Goal: Task Accomplishment & Management: Manage account settings

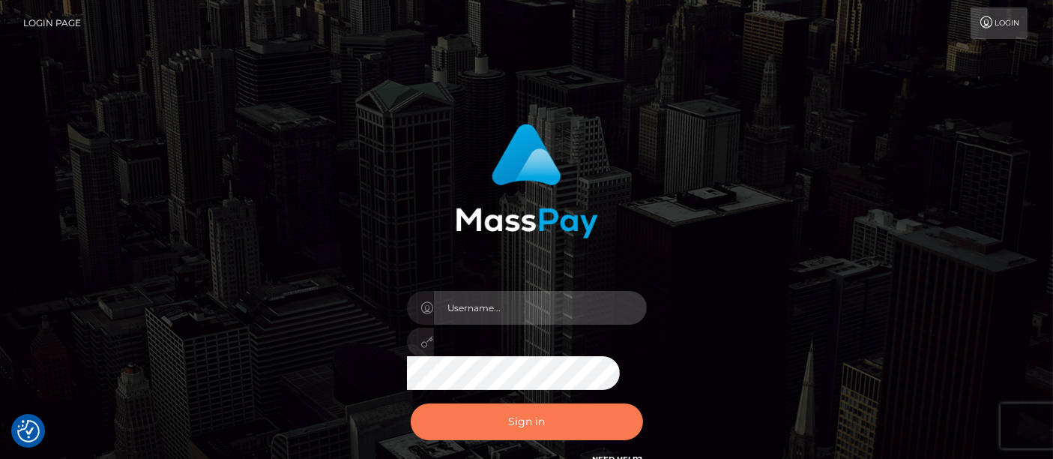
type input "fr.es"
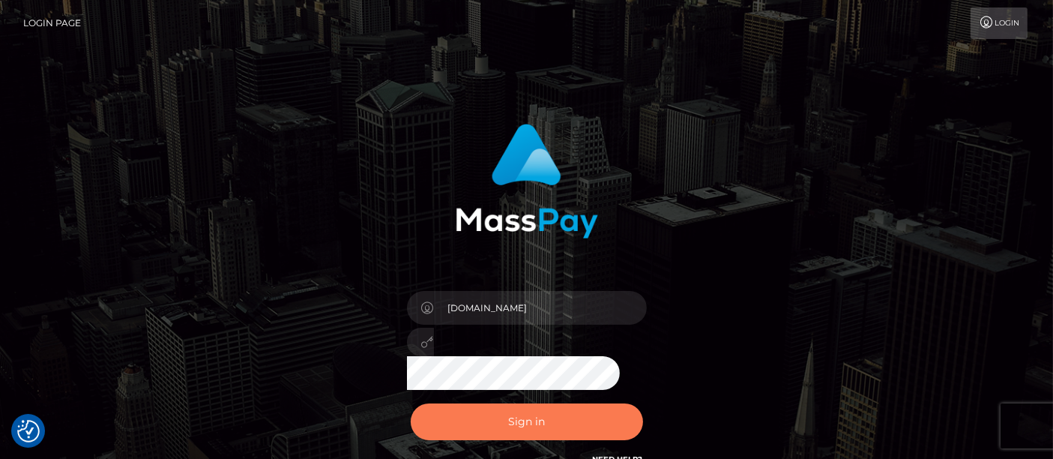
click at [558, 412] on button "Sign in" at bounding box center [527, 421] width 232 height 37
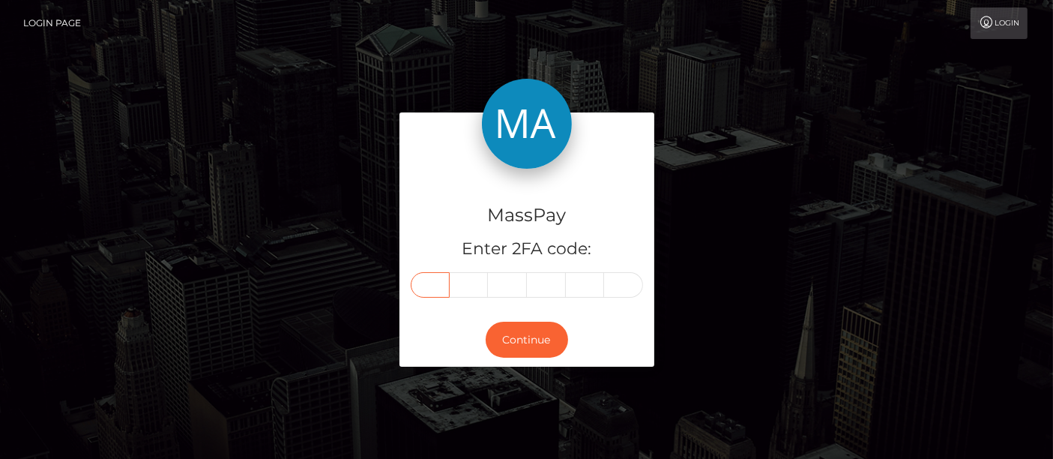
click at [429, 292] on input "text" at bounding box center [430, 284] width 39 height 25
type input "5"
type input "1"
type input "2"
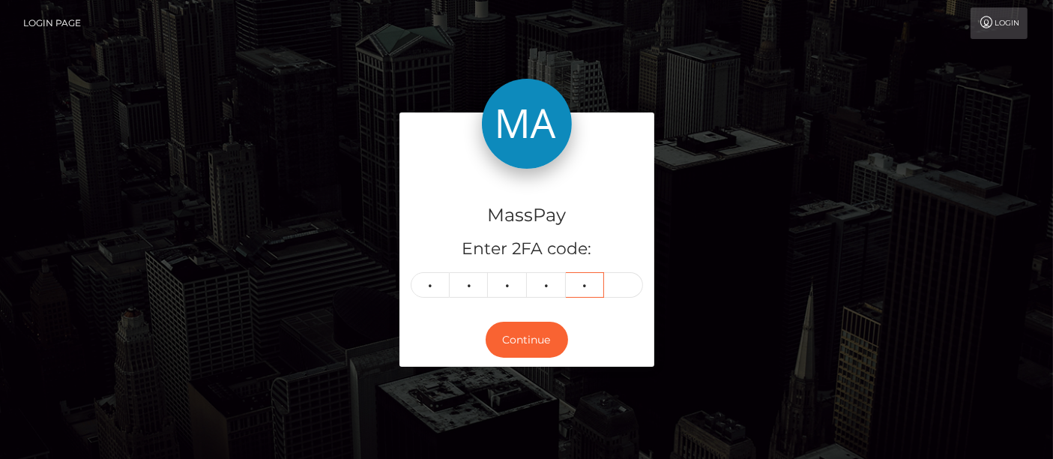
type input "0"
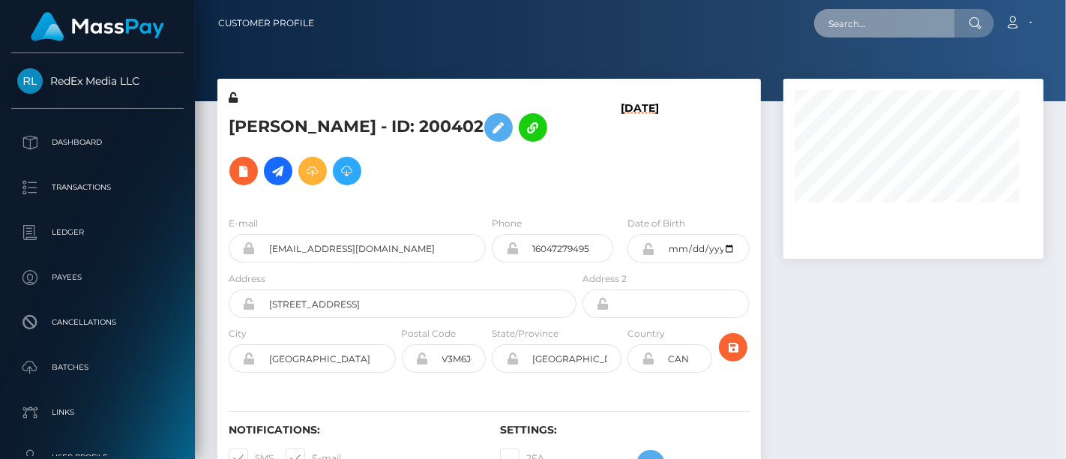
click at [854, 22] on input "text" at bounding box center [884, 23] width 141 height 28
paste input "[EMAIL_ADDRESS][DOMAIN_NAME]"
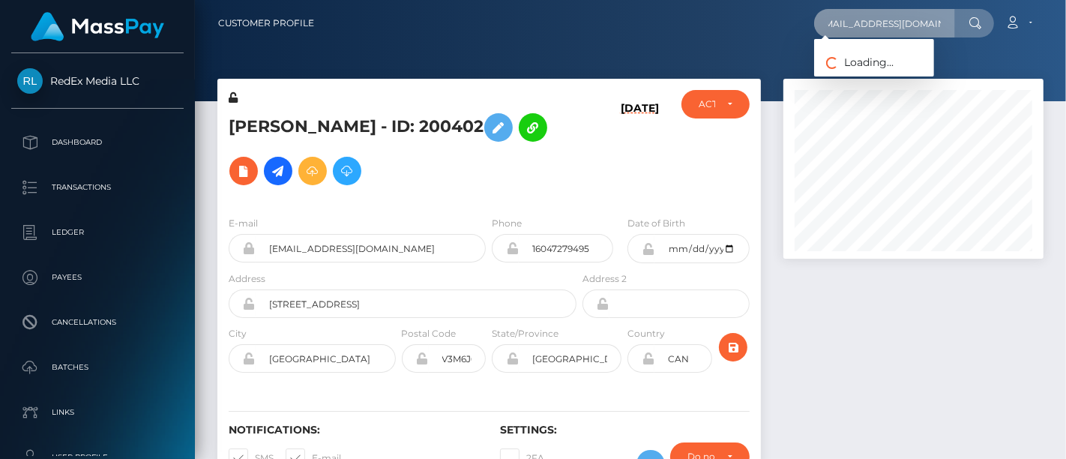
scroll to position [180, 260]
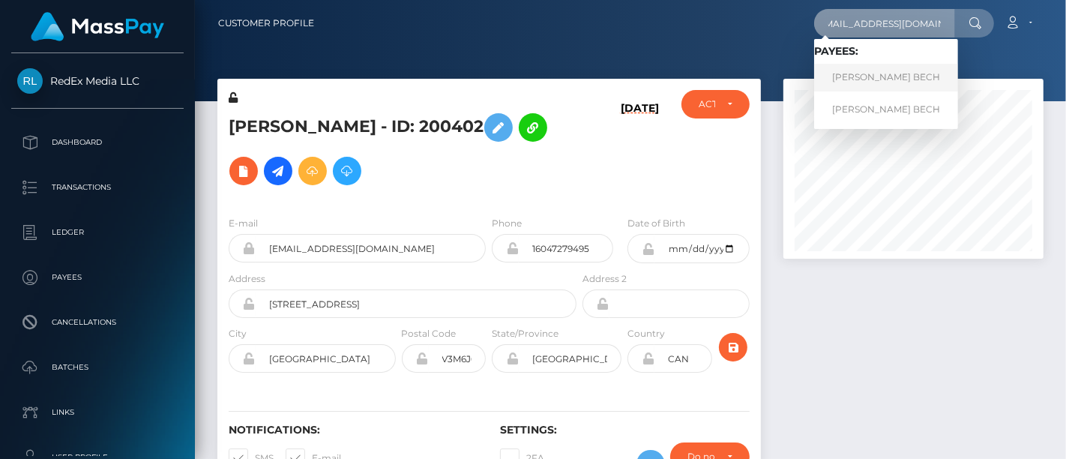
type input "bazookboom28@gmail.com"
click at [834, 86] on link "AYOUB BECH BECH" at bounding box center [886, 78] width 144 height 28
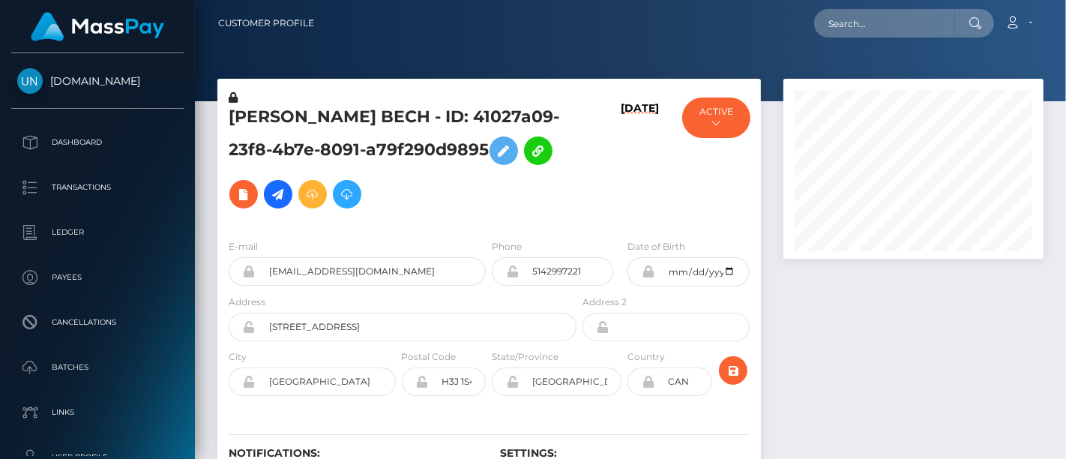
scroll to position [180, 260]
click at [785, 15] on div "Loading... Loading... Account Edit Profile Logout" at bounding box center [684, 22] width 716 height 31
click at [785, 282] on div at bounding box center [913, 305] width 283 height 453
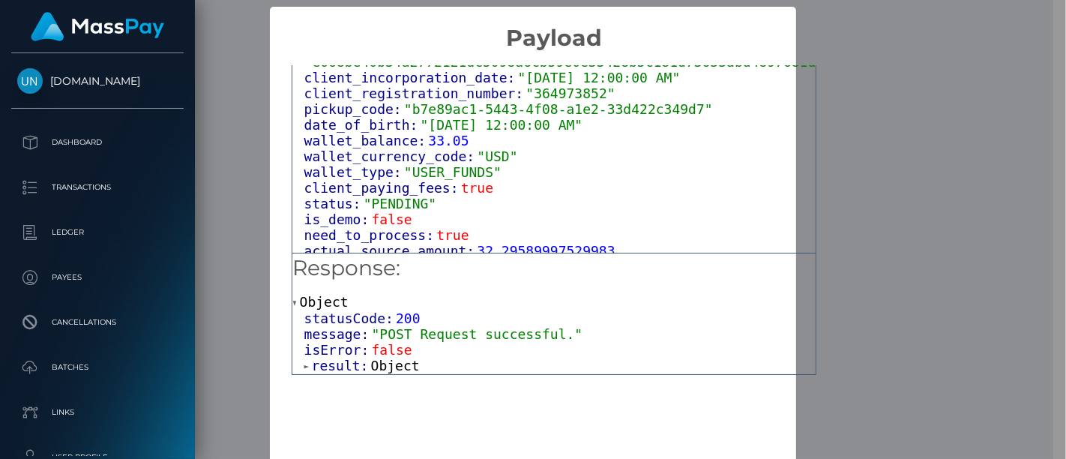
scroll to position [898, 0]
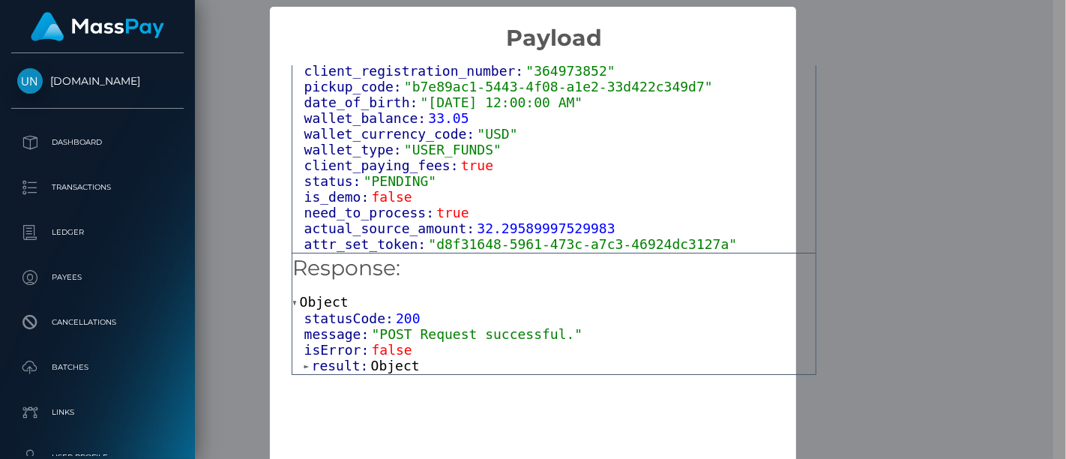
click at [453, 339] on span ""POST Request successful."" at bounding box center [477, 334] width 211 height 16
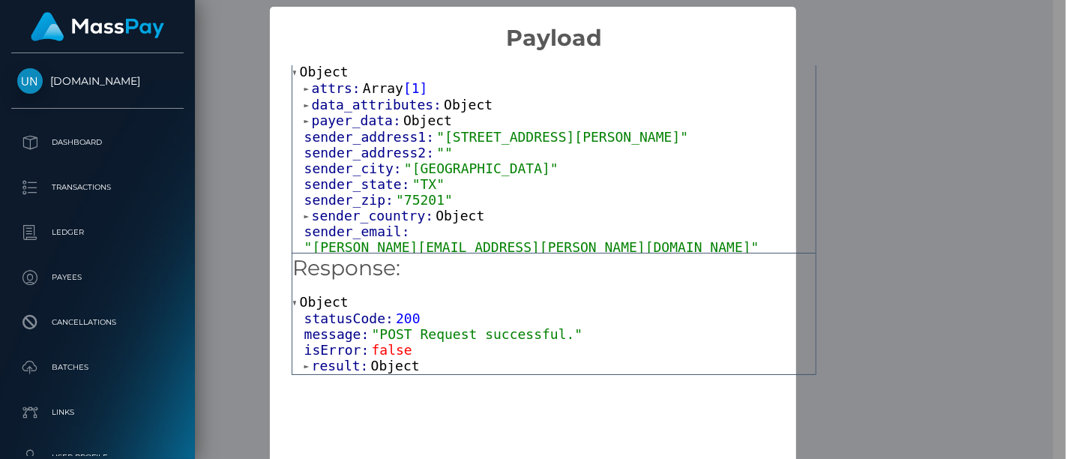
scroll to position [55, 0]
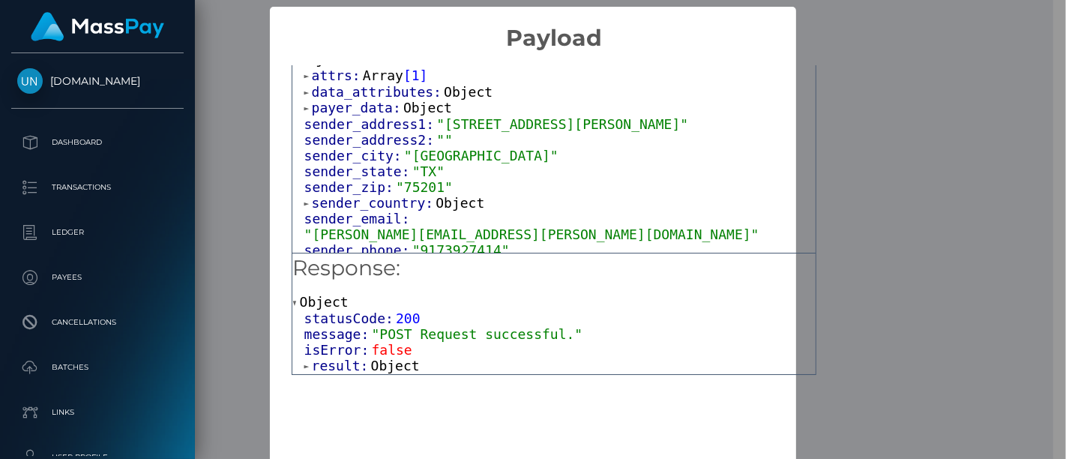
click at [313, 362] on span "result:" at bounding box center [341, 365] width 59 height 16
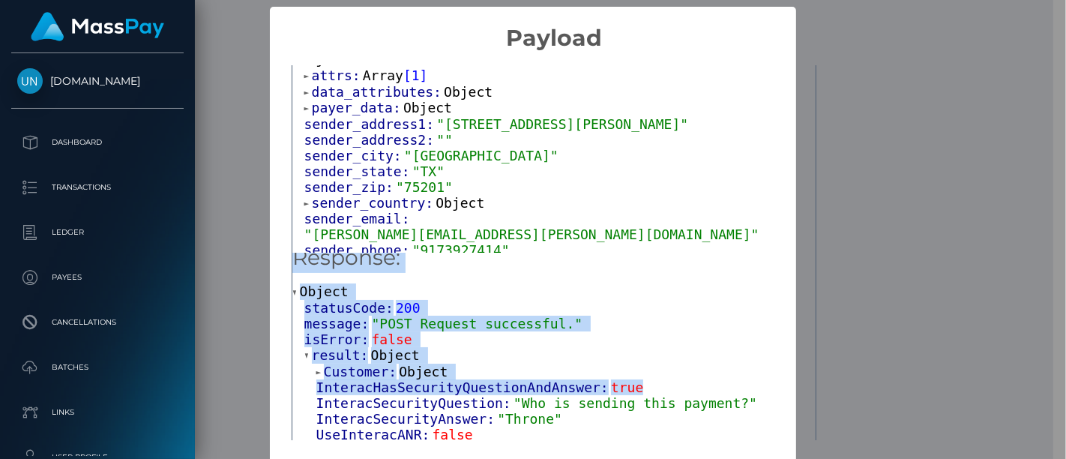
scroll to position [0, 0]
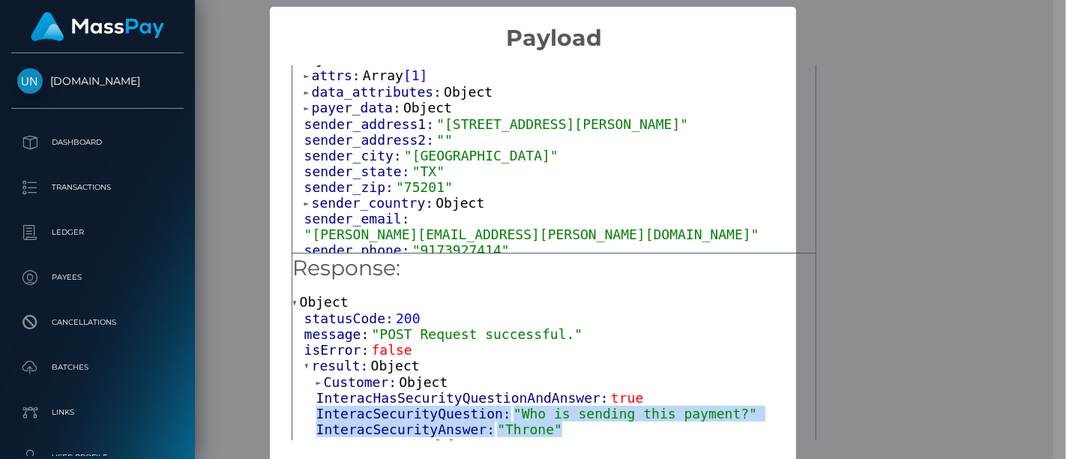
drag, startPoint x: 315, startPoint y: 414, endPoint x: 538, endPoint y: 425, distance: 223.6
copy div "InteracSecurityQuestion: "Who is sending this payment?" InteracSecurityAnswer: …"
click at [593, 424] on div "InteracSecurityAnswer: "Throne"" at bounding box center [565, 429] width 499 height 16
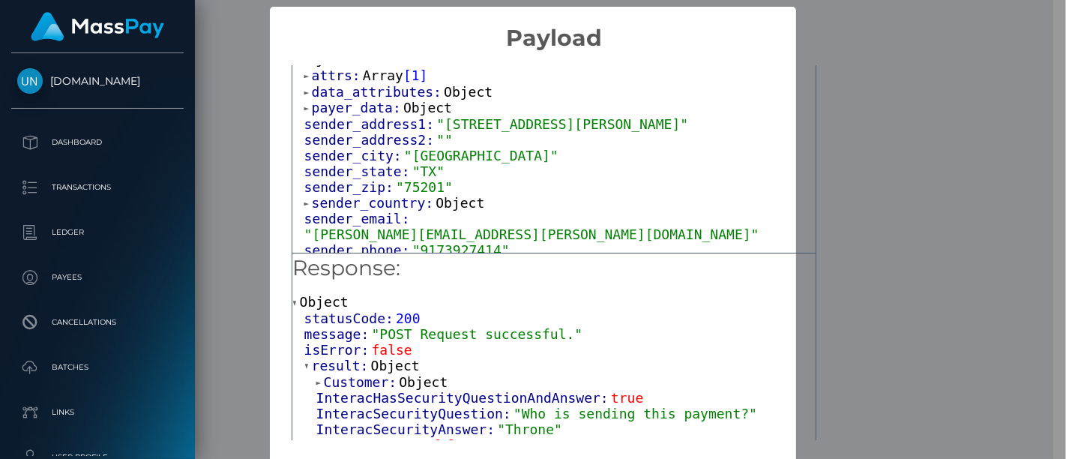
click at [925, 68] on div "× Payload Output: Object attrs: Array [ 1 ] data_attributes: Object payer_data:…" at bounding box center [533, 229] width 1066 height 459
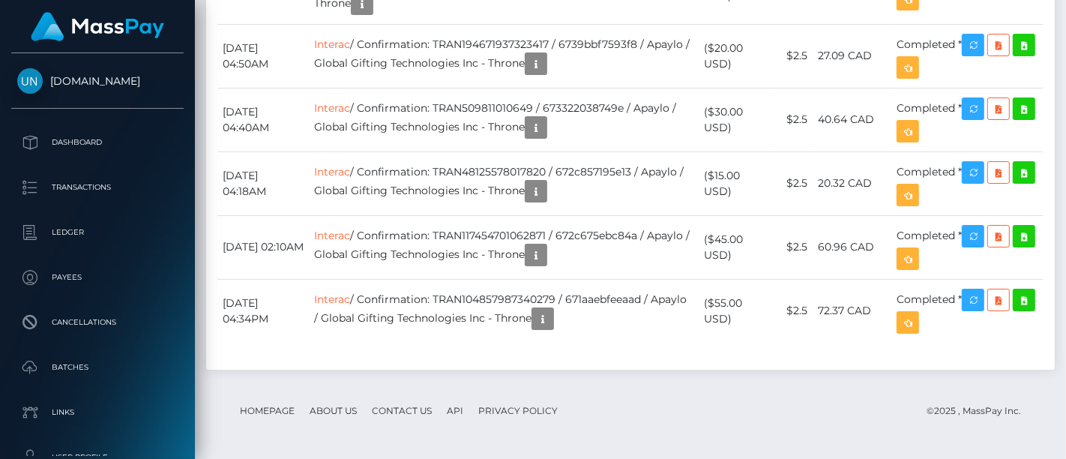
scroll to position [1323, 0]
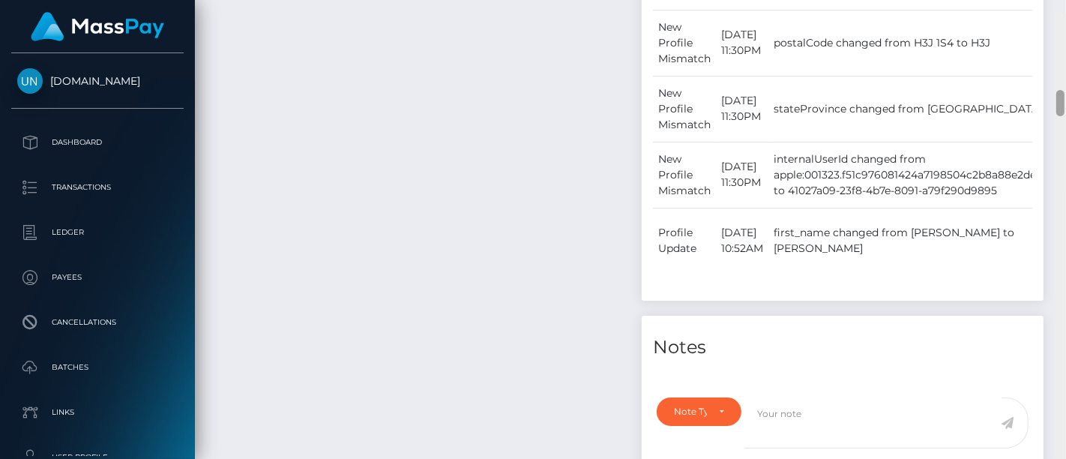
drag, startPoint x: 1057, startPoint y: 413, endPoint x: 1053, endPoint y: 85, distance: 327.5
click at [1053, 85] on div "Customer Profile Loading... Loading..." at bounding box center [630, 229] width 871 height 459
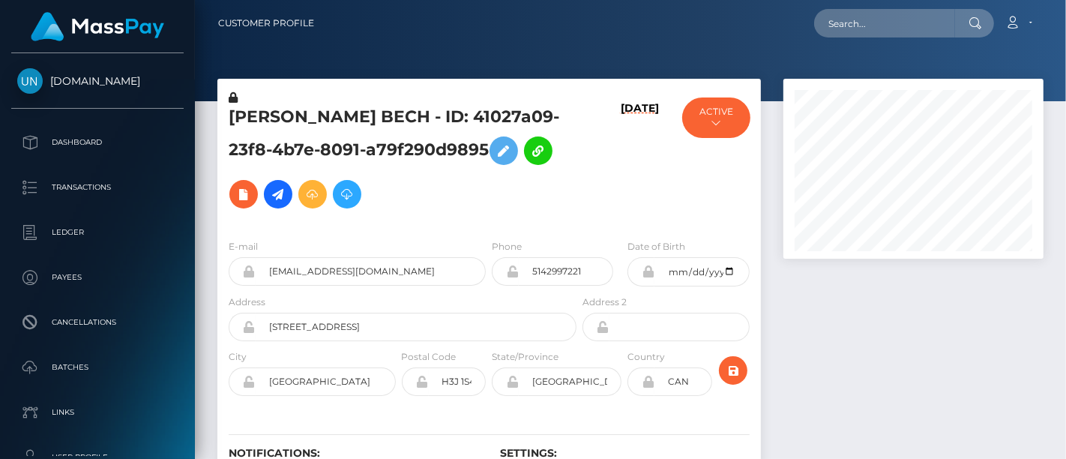
drag, startPoint x: 1060, startPoint y: 90, endPoint x: 1054, endPoint y: 8, distance: 82.0
click at [1054, 8] on div "Customer Profile Loading... Loading..." at bounding box center [630, 229] width 871 height 459
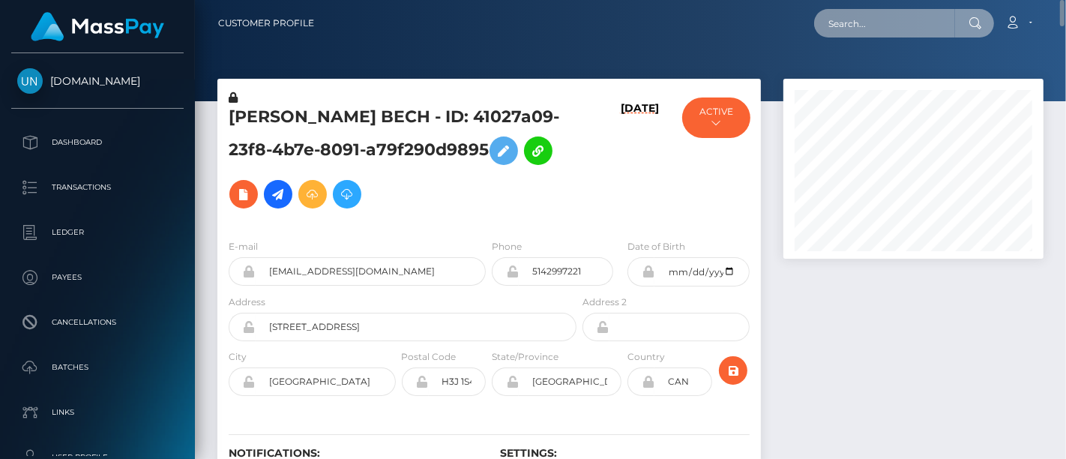
click at [885, 29] on input "text" at bounding box center [884, 23] width 141 height 28
paste input "lilwag69@gmail.com"
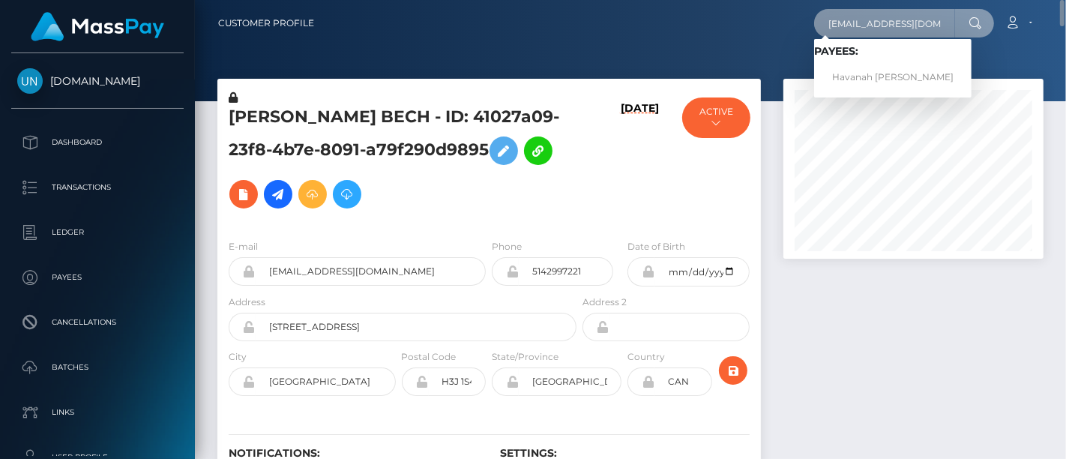
type input "lilwag69@gmail.com"
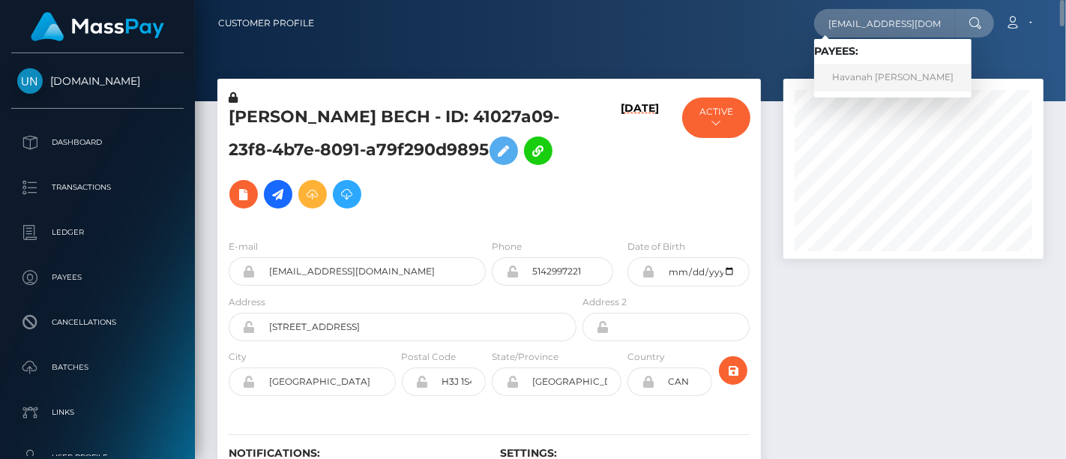
click at [865, 70] on link "Havanah Simone Green" at bounding box center [892, 78] width 157 height 28
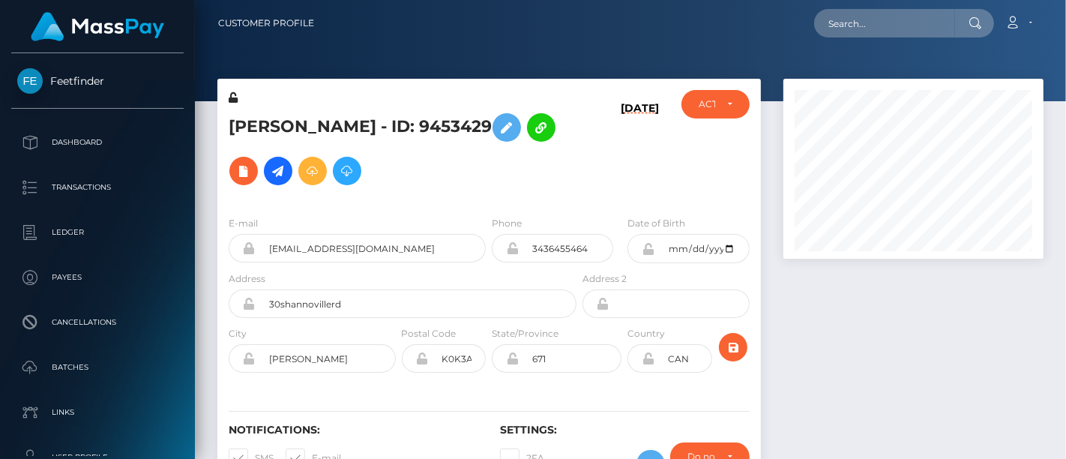
scroll to position [180, 260]
click at [742, 26] on div "Loading... Loading... Account Edit Profile Logout" at bounding box center [684, 22] width 716 height 31
click at [878, 324] on div at bounding box center [913, 293] width 283 height 429
click at [991, 337] on div at bounding box center [913, 293] width 283 height 429
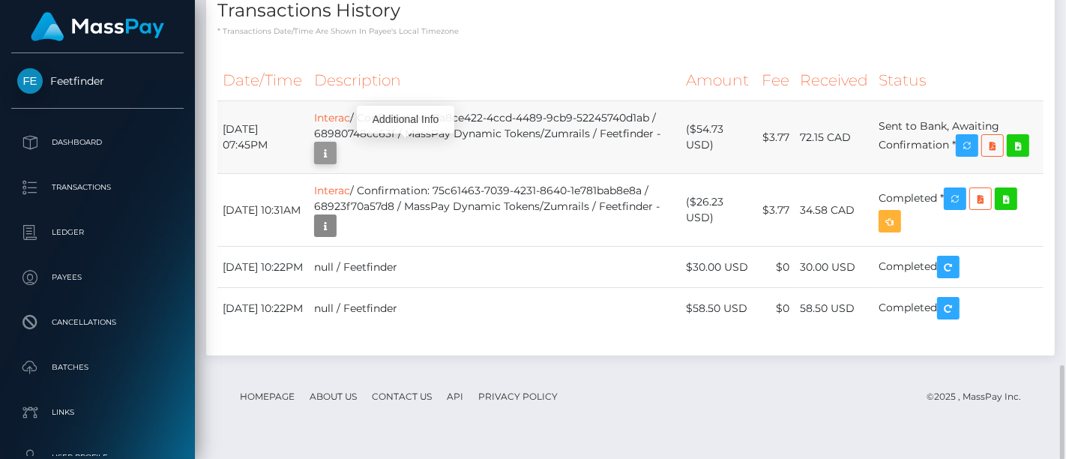
click at [334, 145] on icon "button" at bounding box center [325, 153] width 18 height 19
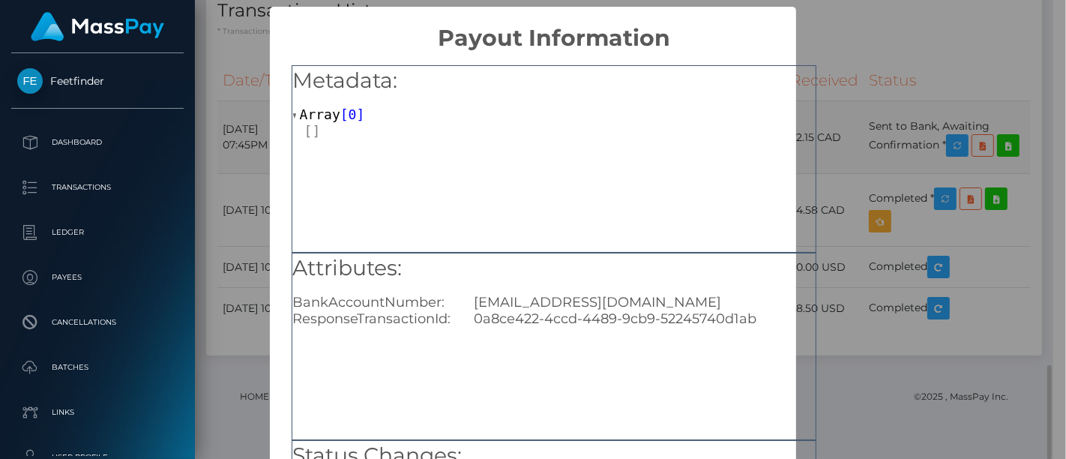
scroll to position [0, 0]
click at [833, 305] on div "Metadata: Array [ 0 ] Attributes: BankAccountNumber: lilrwag69@gmail.com Respon…" at bounding box center [554, 341] width 568 height 579
click at [862, 397] on div "× Payout Information Metadata: Array [ 0 ] Attributes: BankAccountNumber: lilrw…" at bounding box center [533, 229] width 1066 height 459
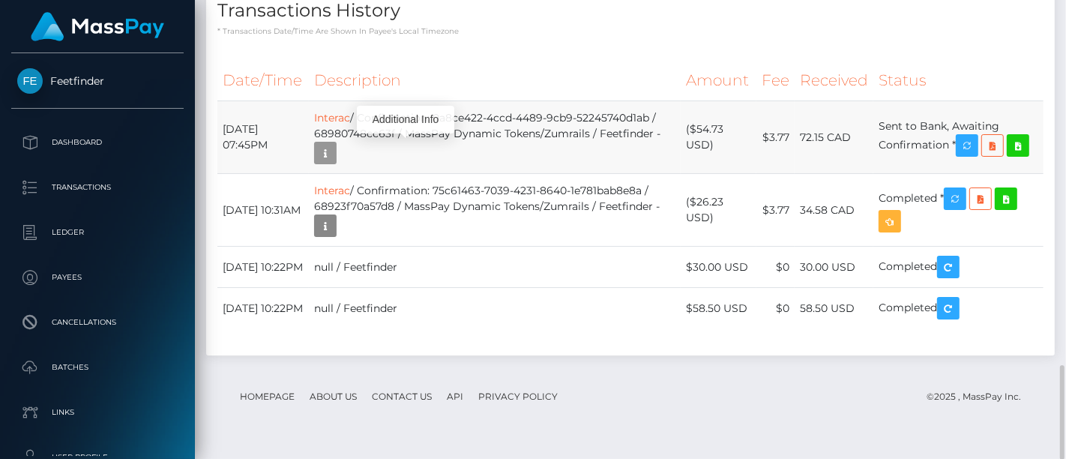
scroll to position [180, 260]
click at [340, 116] on link "Interac" at bounding box center [332, 117] width 36 height 13
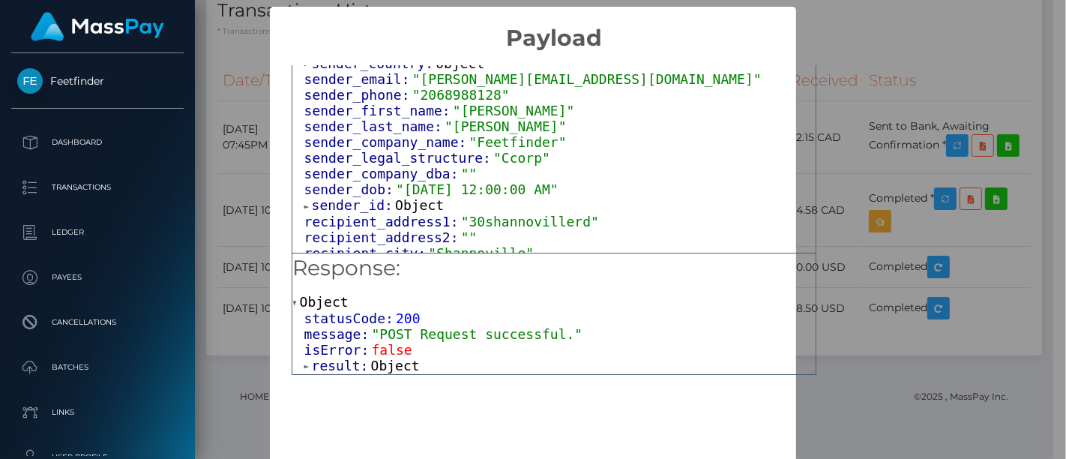
scroll to position [199, 0]
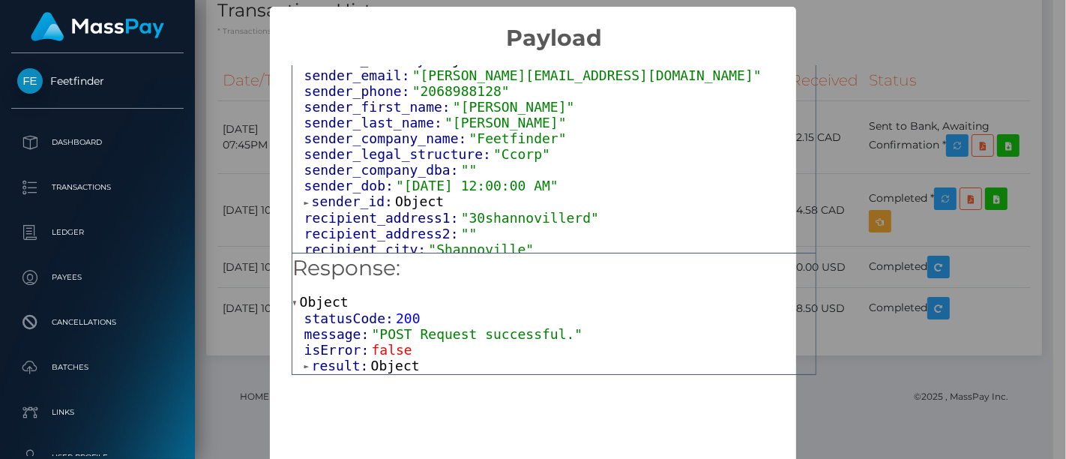
click at [345, 360] on span "result:" at bounding box center [341, 365] width 59 height 16
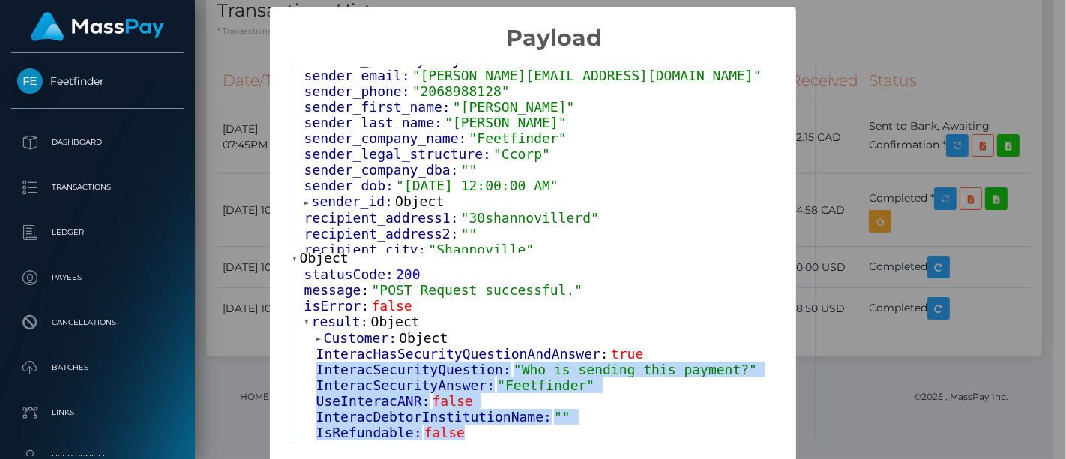
scroll to position [49, 0]
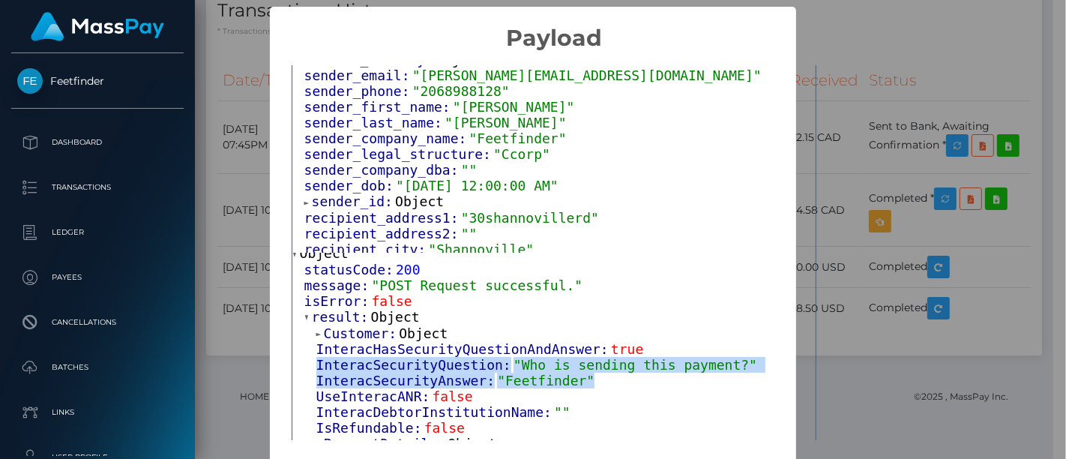
drag, startPoint x: 315, startPoint y: 411, endPoint x: 578, endPoint y: 379, distance: 264.9
copy div "InteracSecurityQuestion: "Who is sending this payment?" InteracSecurityAnswer: …"
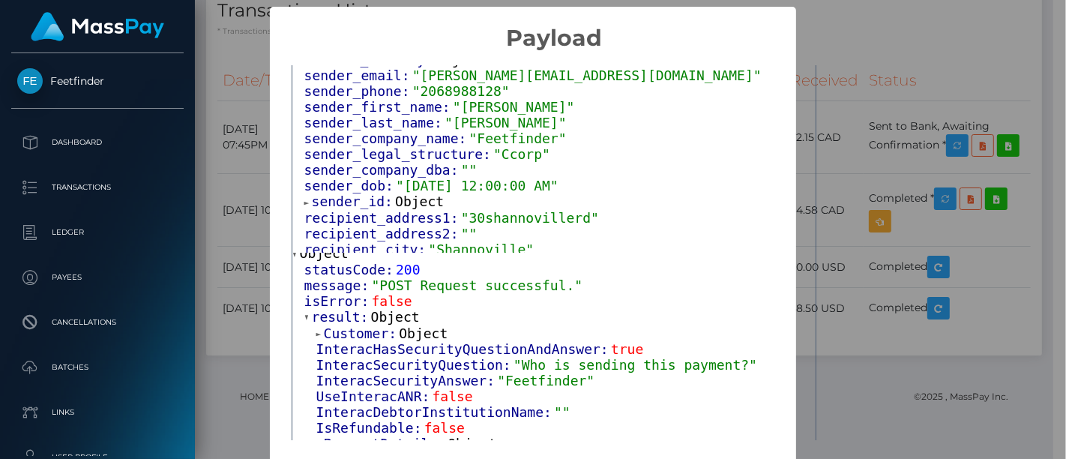
click at [243, 83] on div "× Payload Output: Object attrs: Array [ 1 ] data_attributes: Object payer_data:…" at bounding box center [533, 229] width 1066 height 459
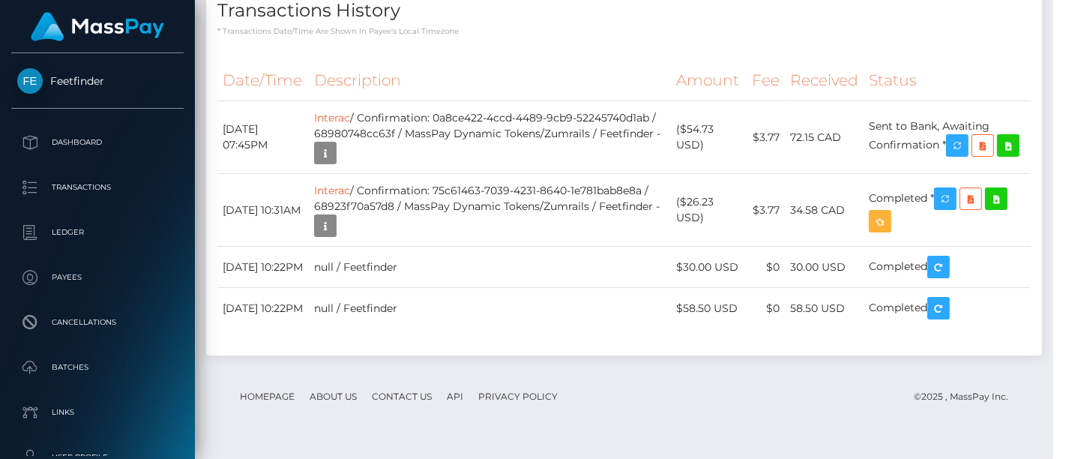
scroll to position [180, 260]
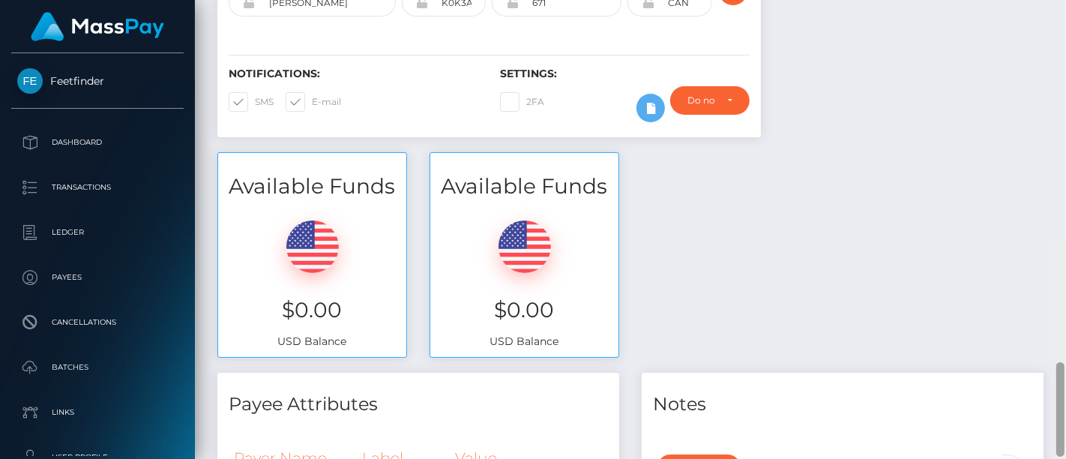
drag, startPoint x: 1056, startPoint y: 416, endPoint x: 1065, endPoint y: 52, distance: 363.6
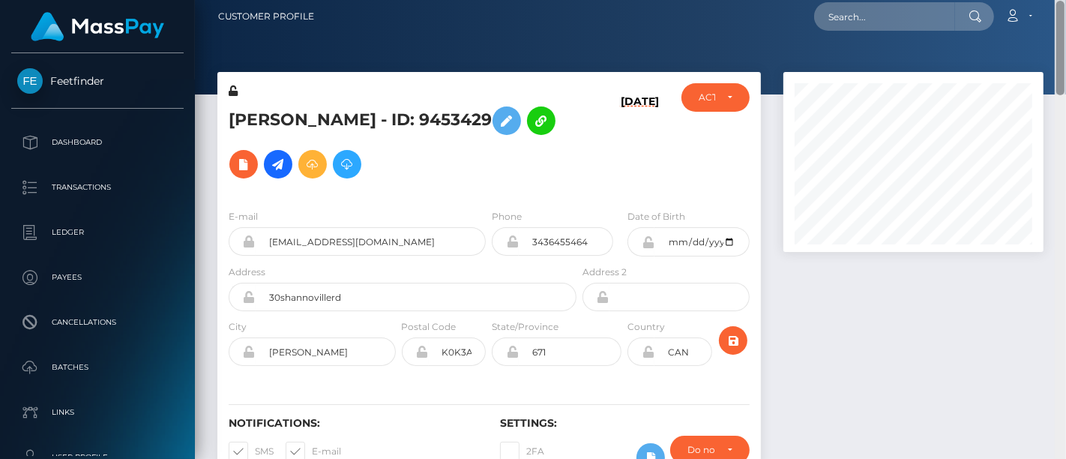
drag, startPoint x: 1061, startPoint y: 69, endPoint x: 1053, endPoint y: 37, distance: 32.5
click at [1053, 37] on div "Customer Profile Loading... Loading..." at bounding box center [630, 229] width 871 height 459
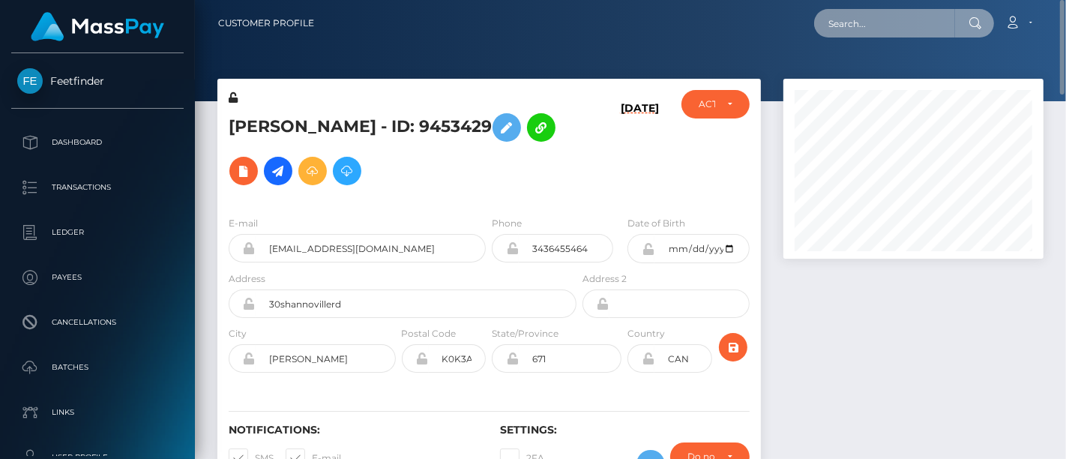
click at [912, 20] on input "text" at bounding box center [884, 23] width 141 height 28
paste input "sheetalrathor297@gmail.com"
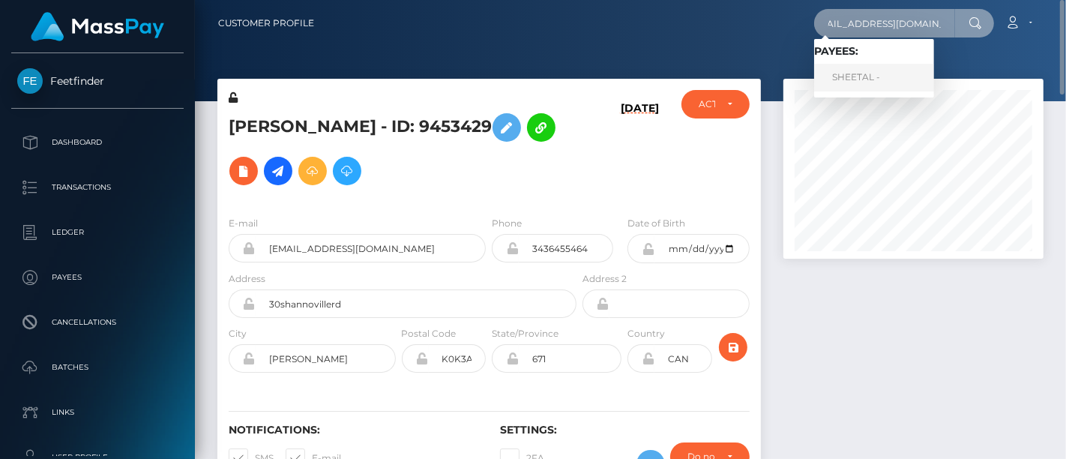
type input "sheetalrathor297@gmail.com"
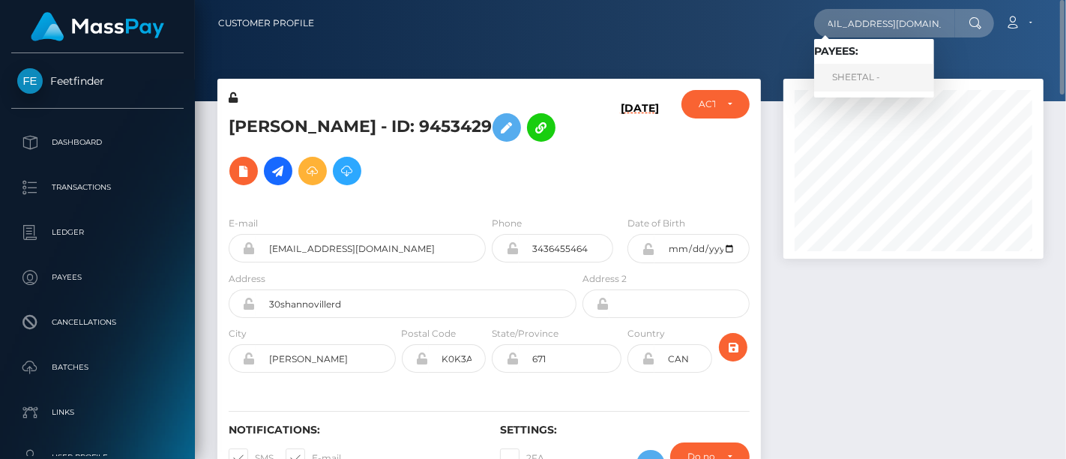
scroll to position [0, 0]
click at [869, 80] on link "SHEETAL -" at bounding box center [874, 78] width 120 height 28
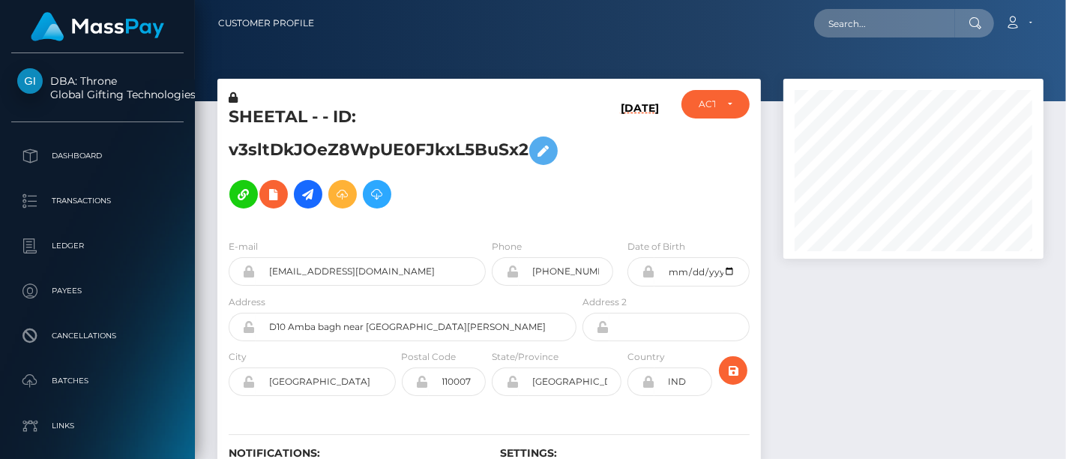
scroll to position [180, 260]
click at [807, 283] on div at bounding box center [913, 305] width 283 height 453
click at [833, 308] on div at bounding box center [913, 305] width 283 height 453
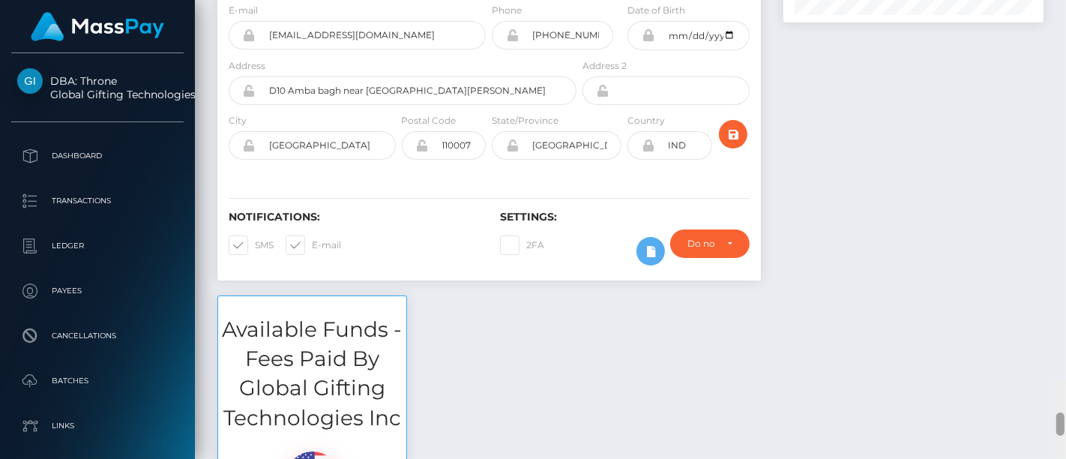
scroll to position [0, 0]
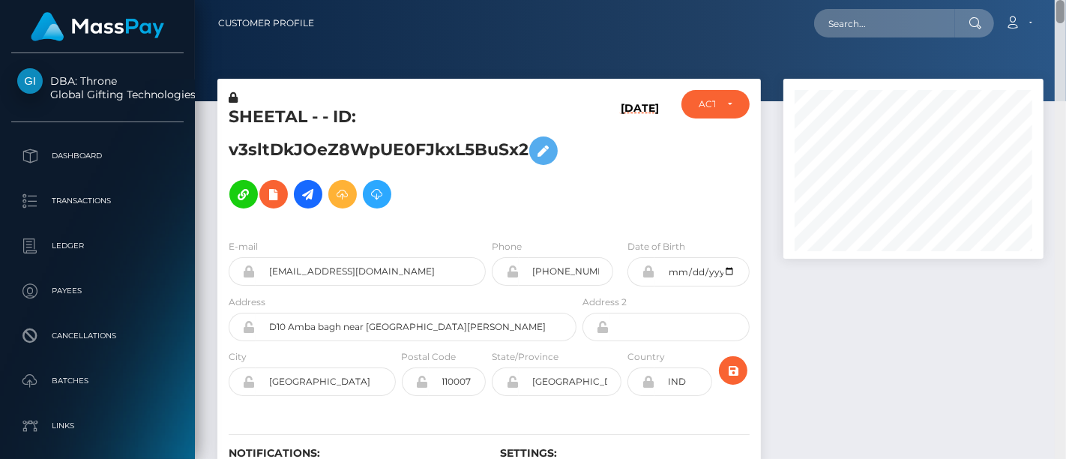
drag, startPoint x: 1061, startPoint y: 301, endPoint x: 1065, endPoint y: -63, distance: 364.2
click at [1065, 0] on html "DBA: Throne Global Gifting Technologies Inc Dashboard Transactions Ledger Payee…" at bounding box center [533, 229] width 1066 height 459
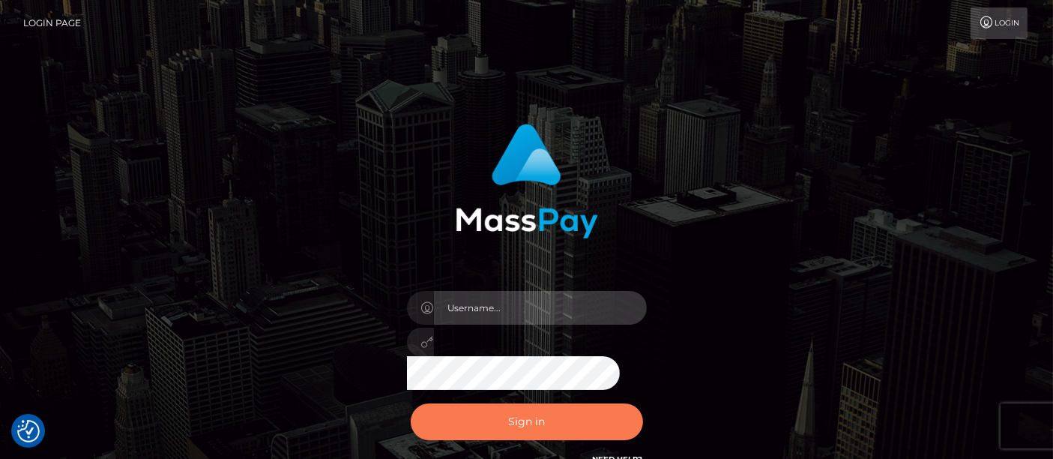
type input "[DOMAIN_NAME]"
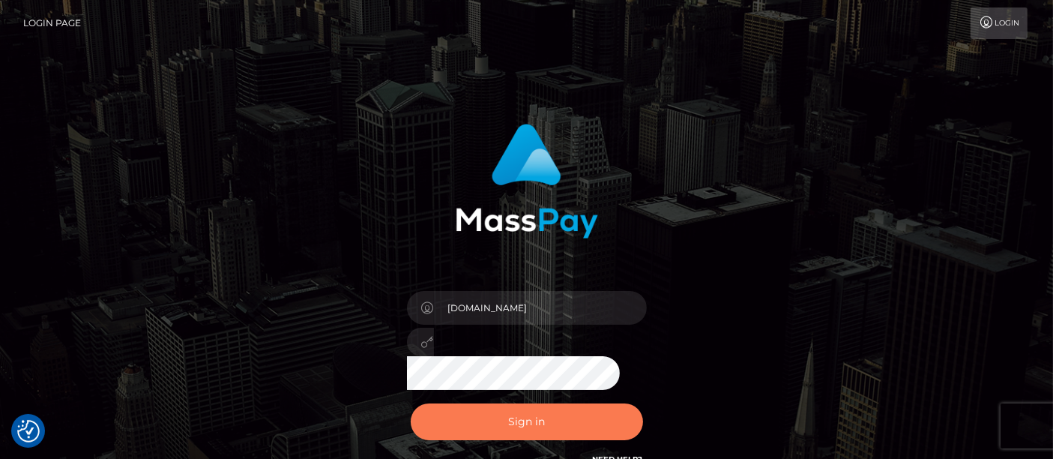
click at [546, 427] on button "Sign in" at bounding box center [527, 421] width 232 height 37
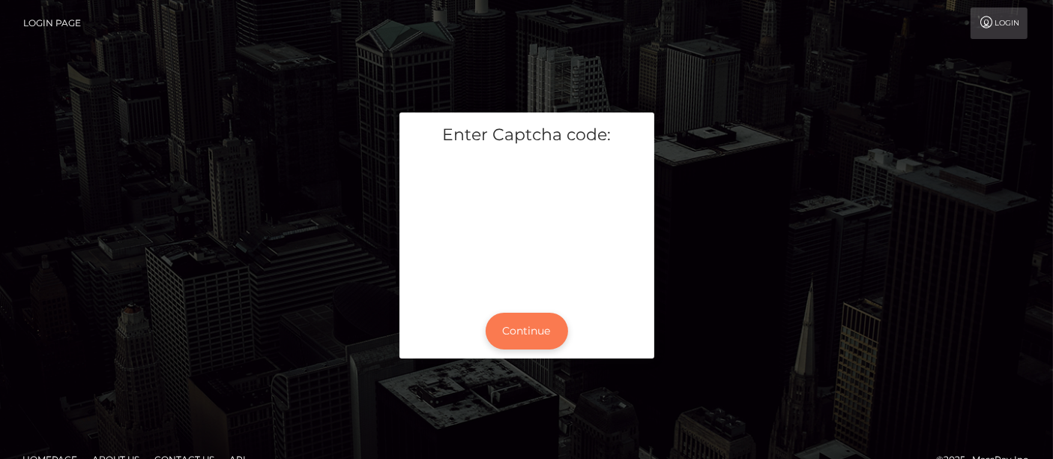
click at [546, 340] on button "Continue" at bounding box center [527, 330] width 82 height 37
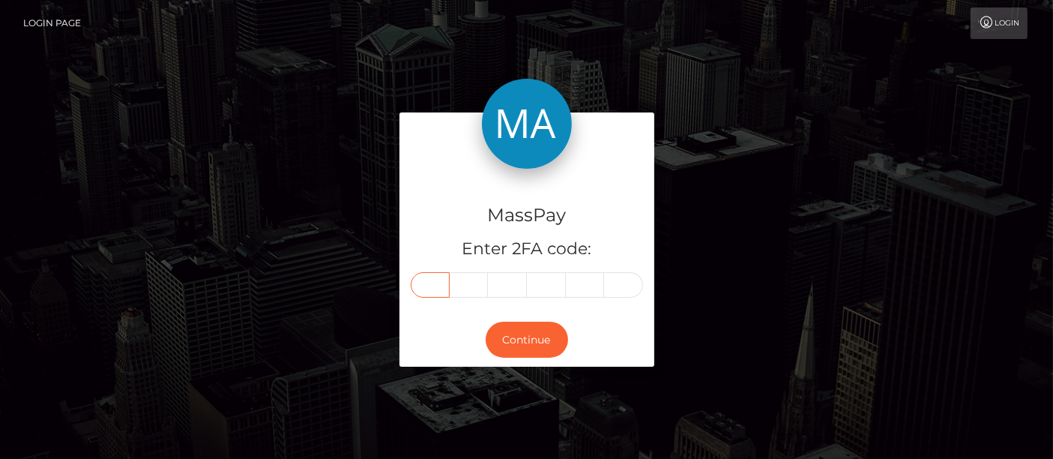
click at [429, 286] on input "text" at bounding box center [430, 284] width 39 height 25
type input "2"
type input "1"
type input "0"
type input "7"
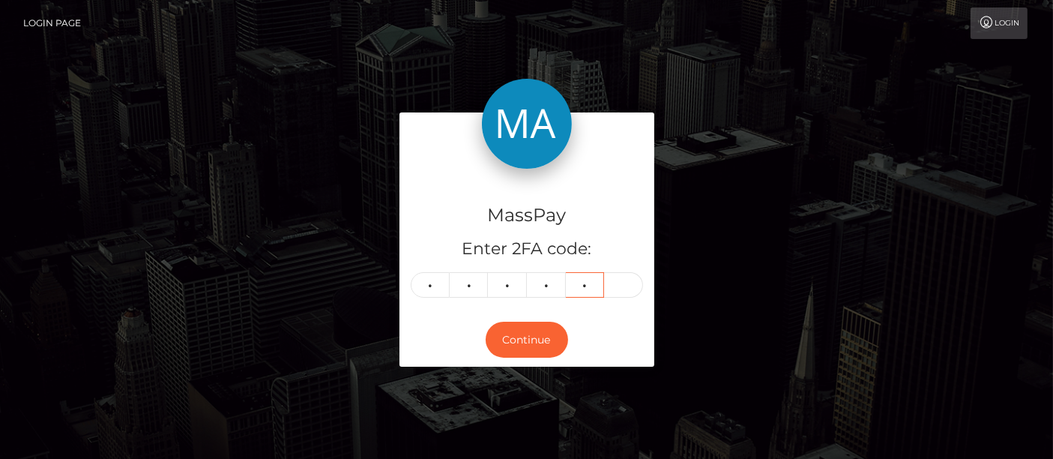
type input "7"
type input "3"
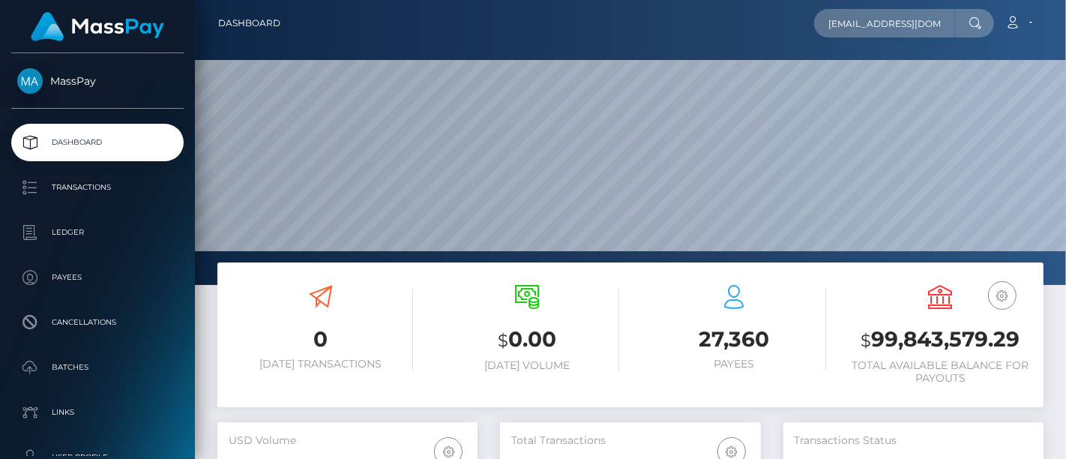
scroll to position [265, 260]
type input "[EMAIL_ADDRESS][DOMAIN_NAME]"
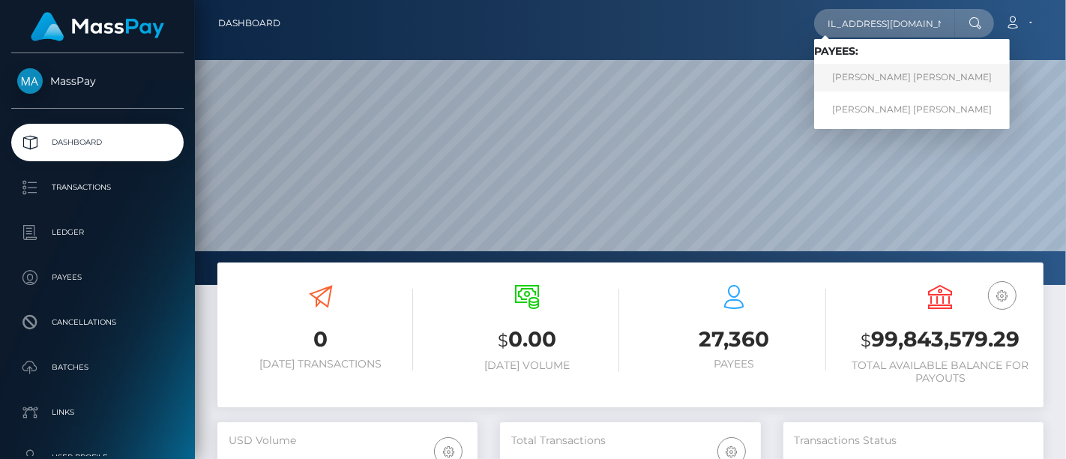
scroll to position [0, 0]
click at [881, 72] on link "[PERSON_NAME] [PERSON_NAME]" at bounding box center [912, 78] width 196 height 28
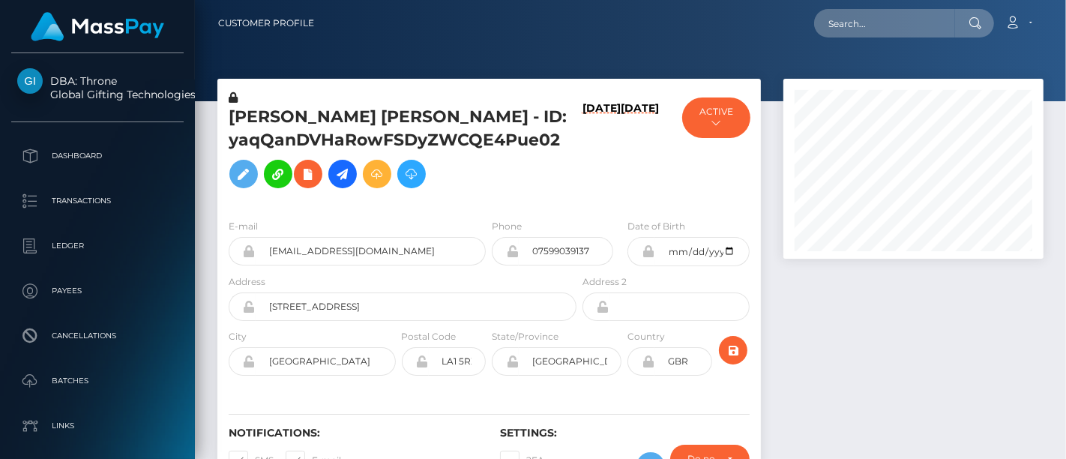
scroll to position [180, 260]
click at [848, 292] on div at bounding box center [913, 295] width 283 height 432
click at [815, 348] on div at bounding box center [913, 295] width 283 height 432
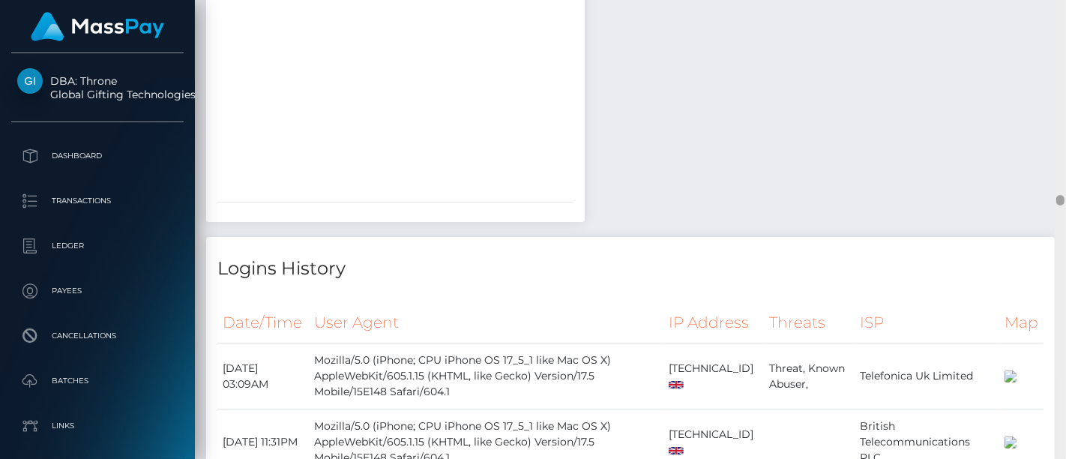
scroll to position [8643, 0]
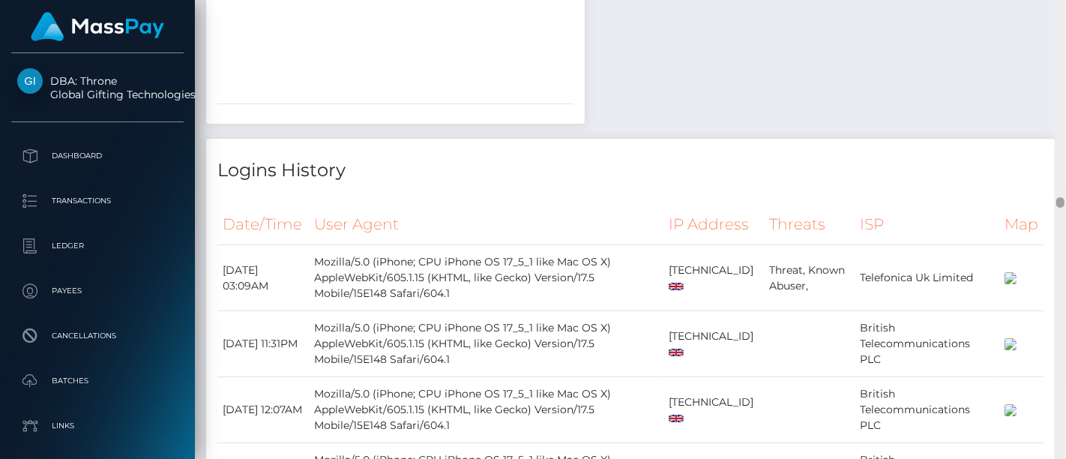
drag, startPoint x: 1059, startPoint y: 169, endPoint x: 1054, endPoint y: 202, distance: 33.3
click at [1054, 202] on div at bounding box center [1059, 229] width 11 height 459
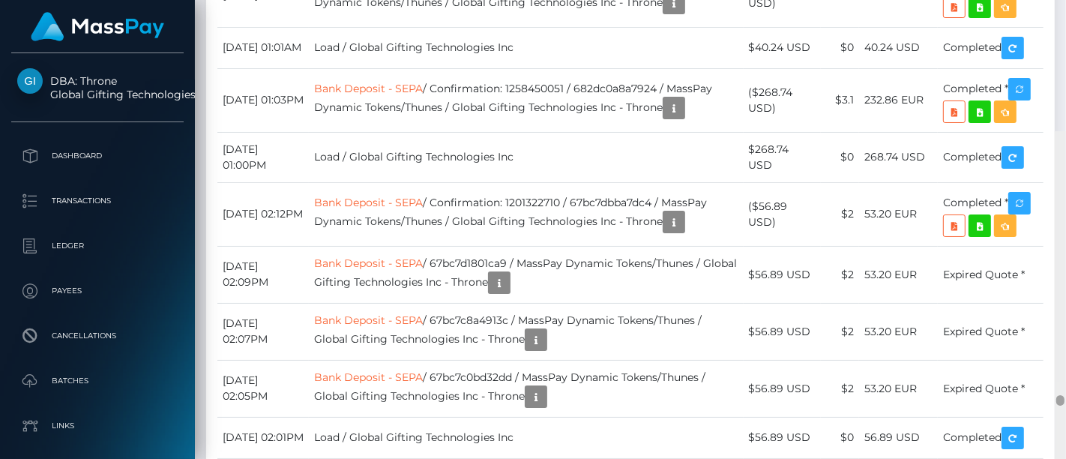
scroll to position [11558, 0]
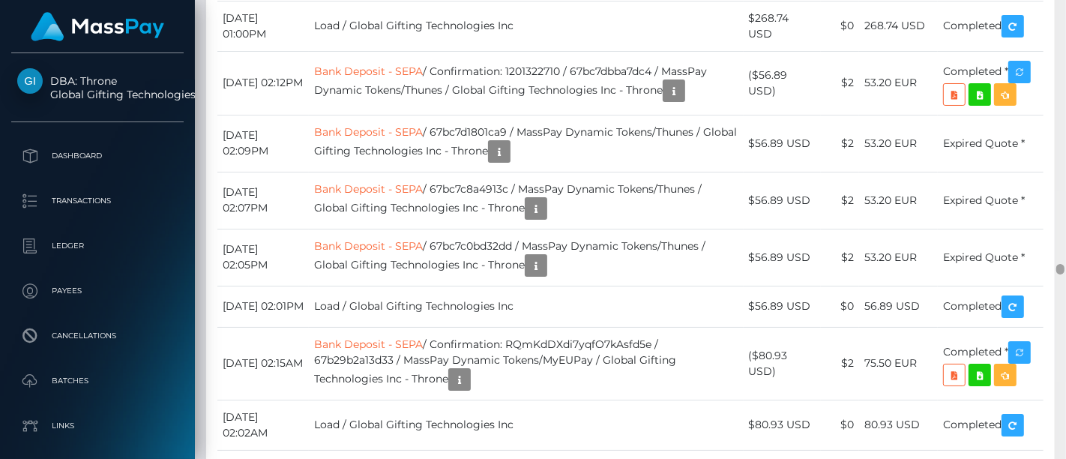
drag, startPoint x: 1062, startPoint y: 202, endPoint x: 1047, endPoint y: 269, distance: 68.4
click at [1047, 269] on div "Customer Profile Loading... Loading..." at bounding box center [630, 229] width 871 height 459
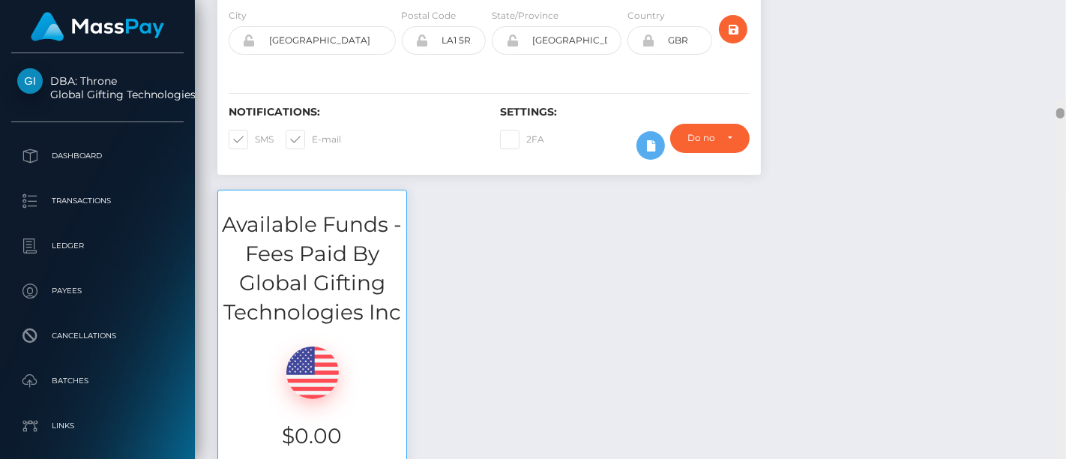
scroll to position [0, 0]
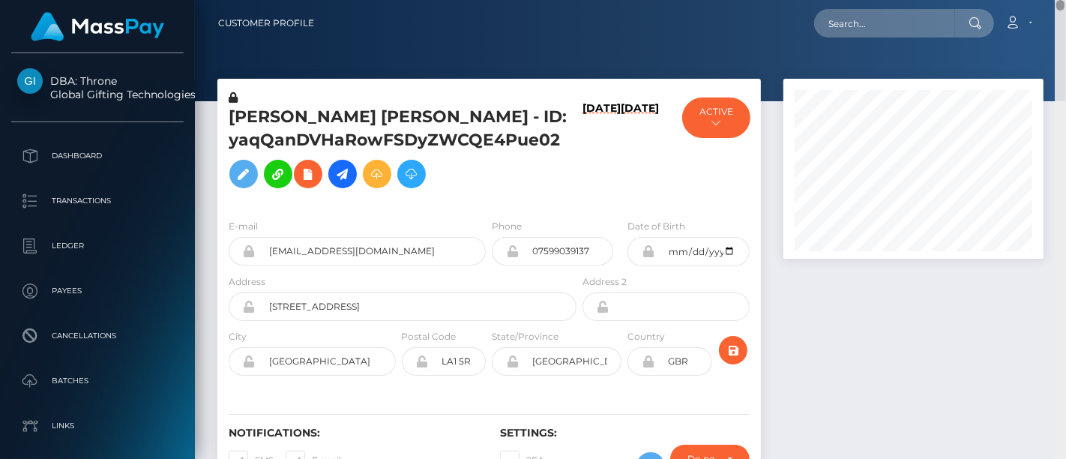
drag, startPoint x: 1057, startPoint y: 266, endPoint x: 1065, endPoint y: -85, distance: 350.8
click at [1065, 0] on html "DBA: Throne Global Gifting Technologies Inc Dashboard Transactions Ledger Payee…" at bounding box center [533, 229] width 1066 height 459
